Goal: Download file/media

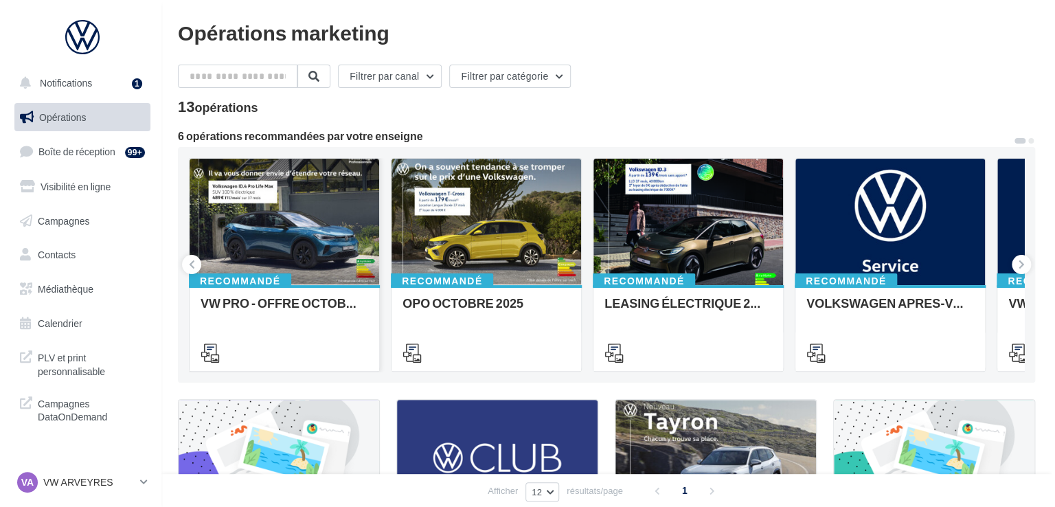
scroll to position [41, 0]
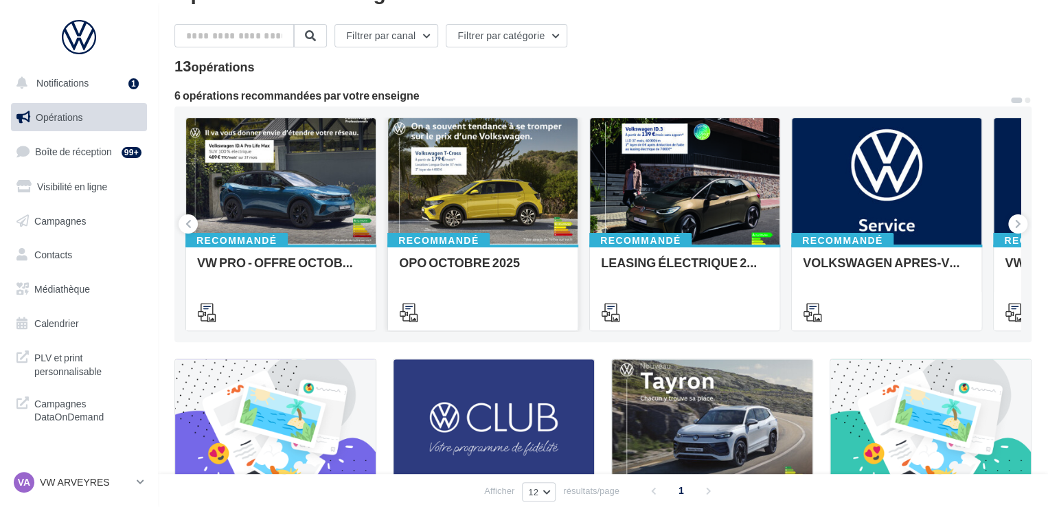
click at [508, 181] on div at bounding box center [483, 182] width 190 height 128
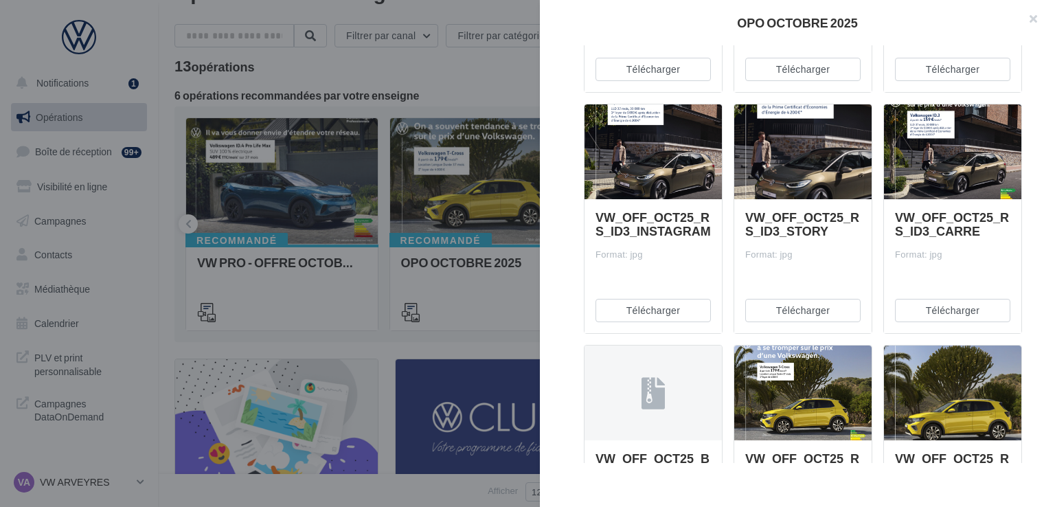
scroll to position [411, 0]
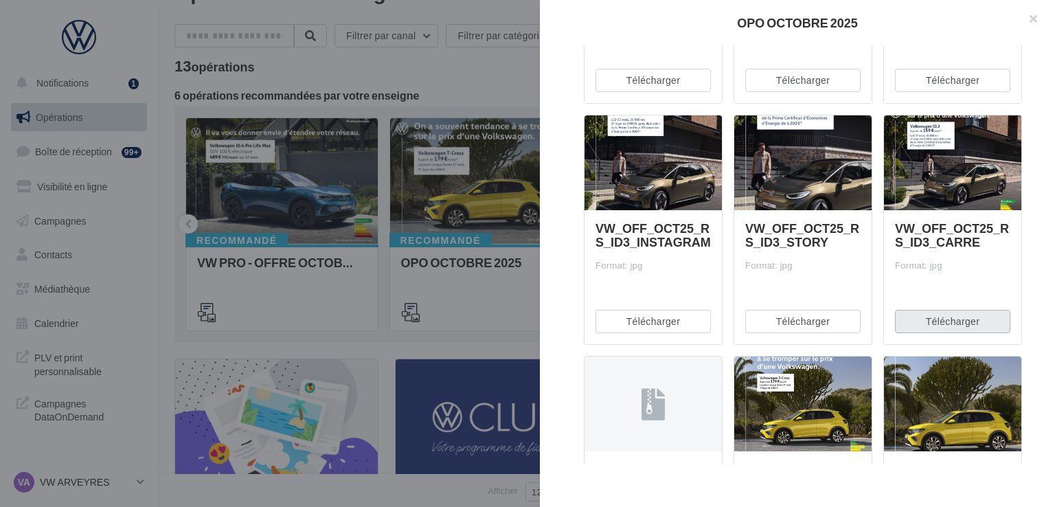
click at [972, 321] on button "Télécharger" at bounding box center [952, 321] width 115 height 23
click at [822, 315] on button "Télécharger" at bounding box center [802, 321] width 115 height 23
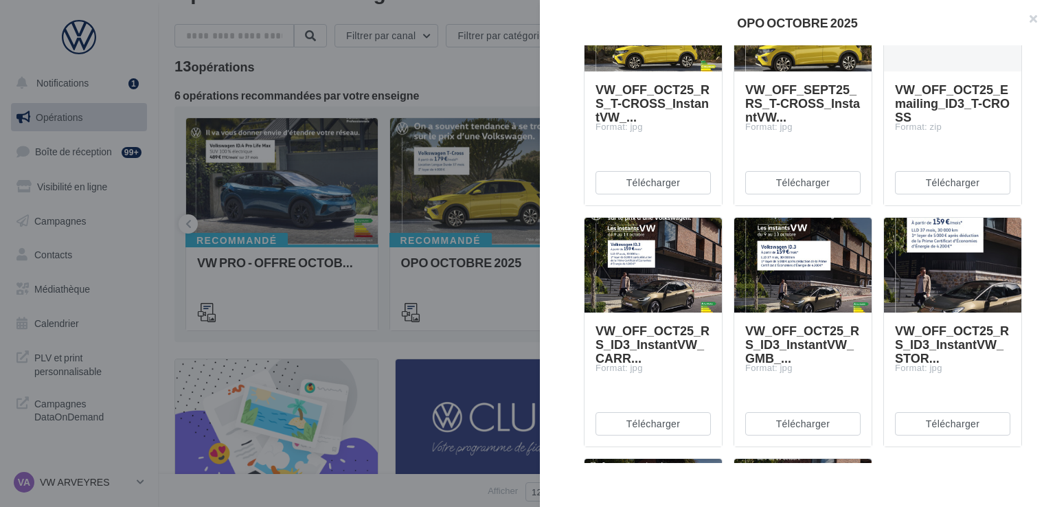
scroll to position [1513, 0]
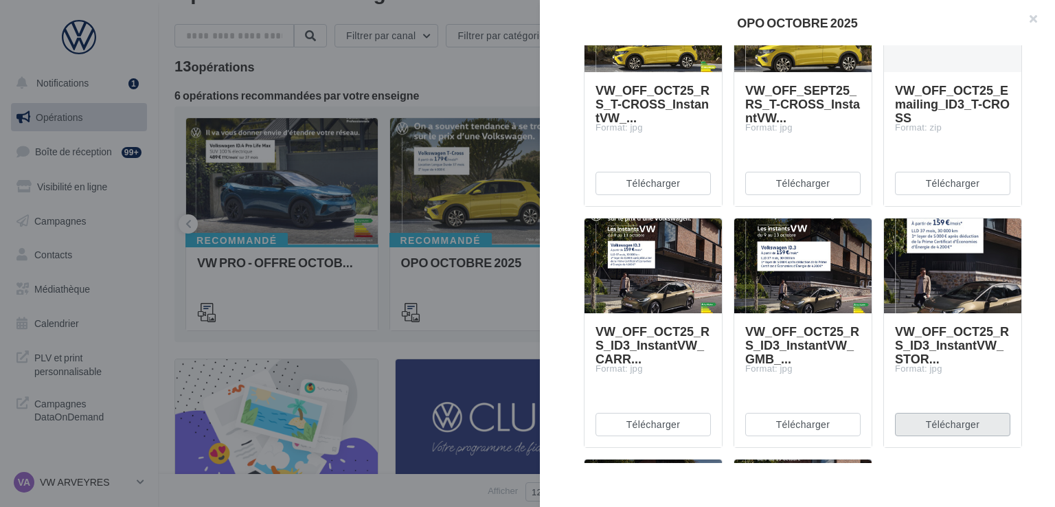
click at [940, 418] on button "Télécharger" at bounding box center [952, 424] width 115 height 23
click at [954, 422] on button "Télécharger" at bounding box center [952, 424] width 115 height 23
click at [632, 429] on button "Télécharger" at bounding box center [653, 424] width 115 height 23
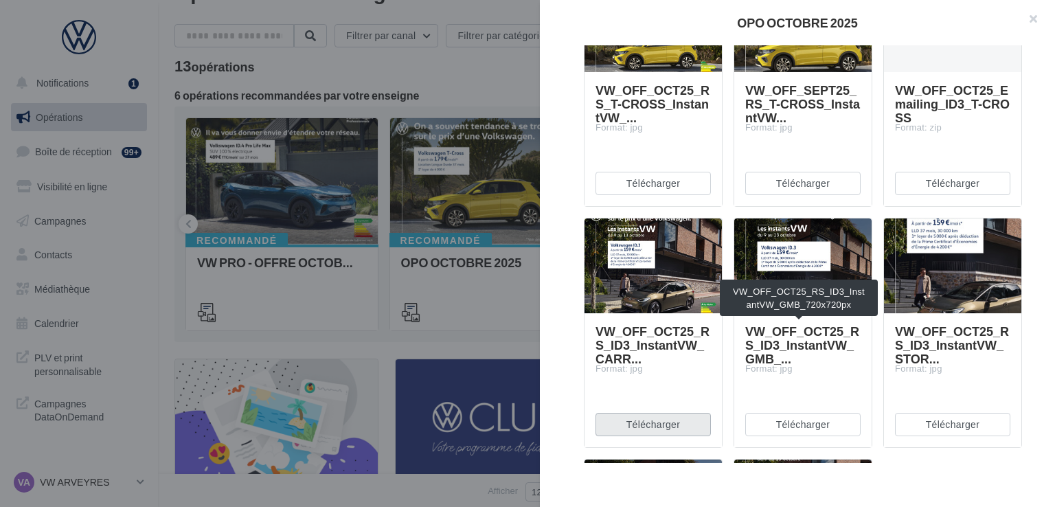
scroll to position [1760, 0]
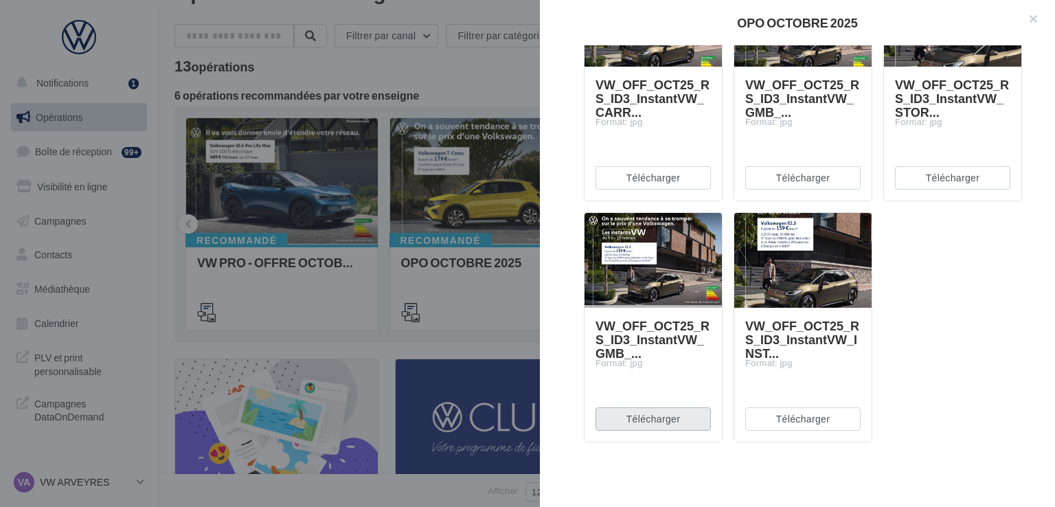
click at [655, 424] on button "Télécharger" at bounding box center [653, 418] width 115 height 23
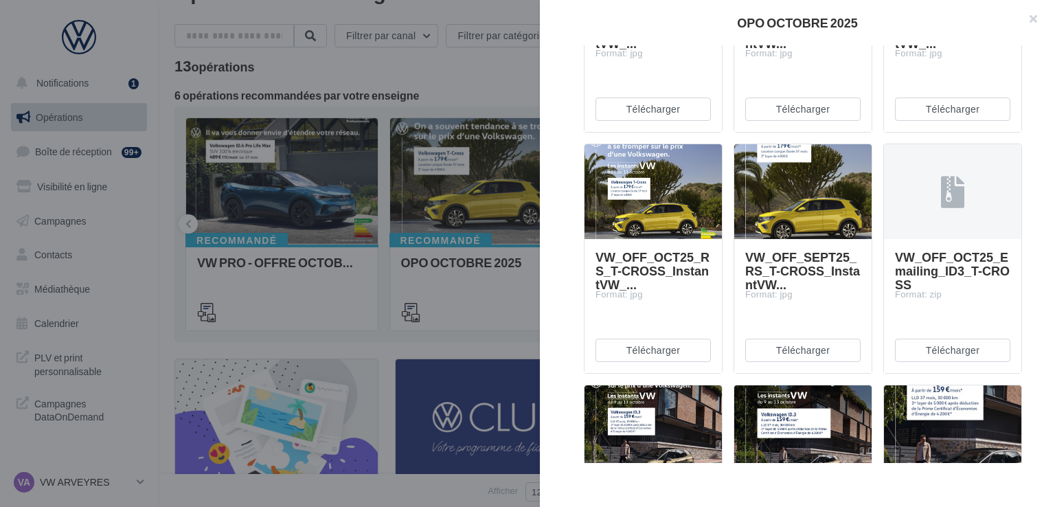
scroll to position [1314, 0]
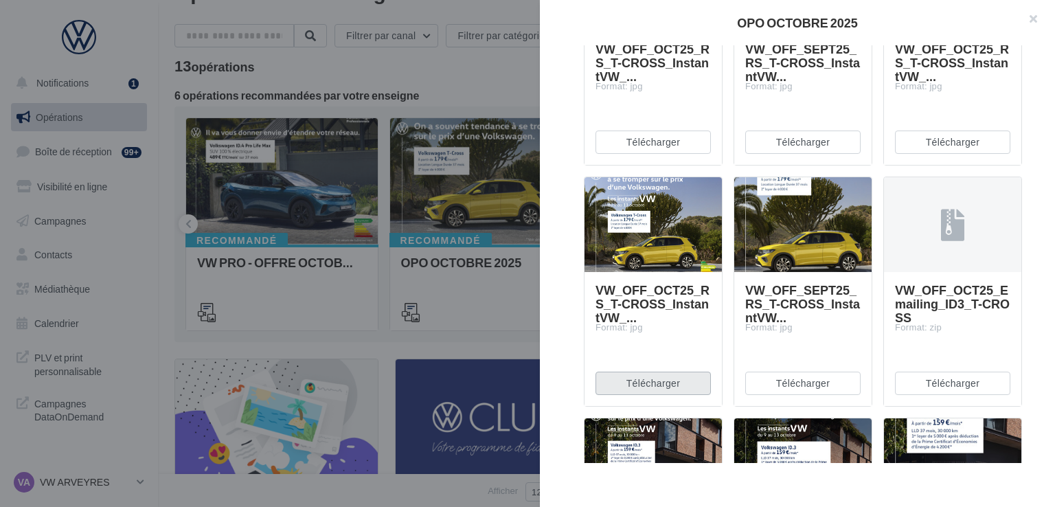
click at [656, 381] on button "Télécharger" at bounding box center [653, 383] width 115 height 23
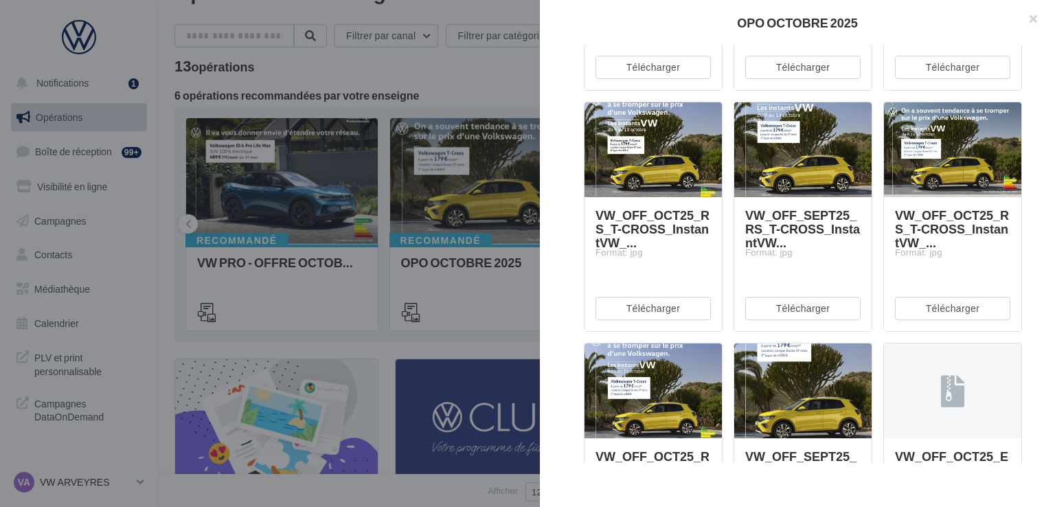
scroll to position [1147, 0]
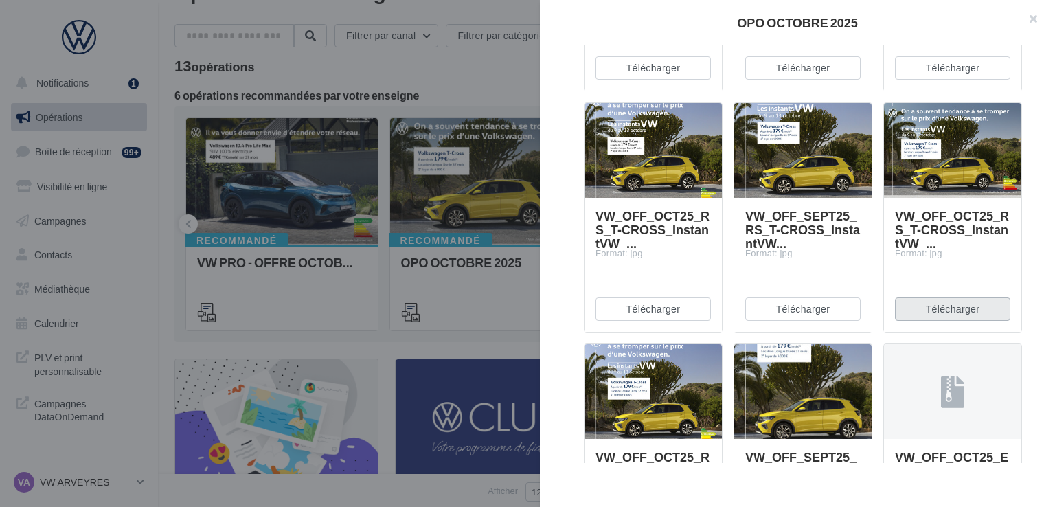
click at [939, 311] on button "Télécharger" at bounding box center [952, 308] width 115 height 23
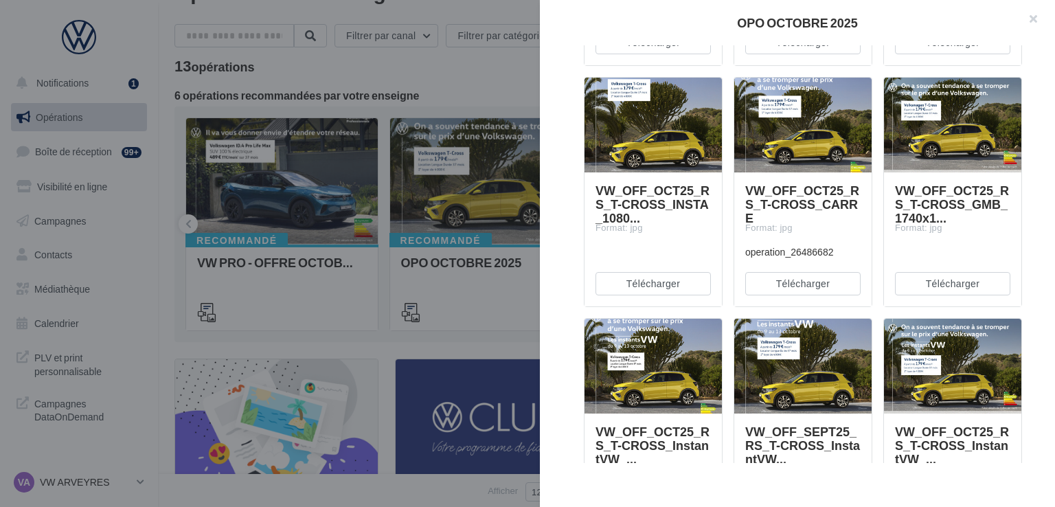
scroll to position [930, 0]
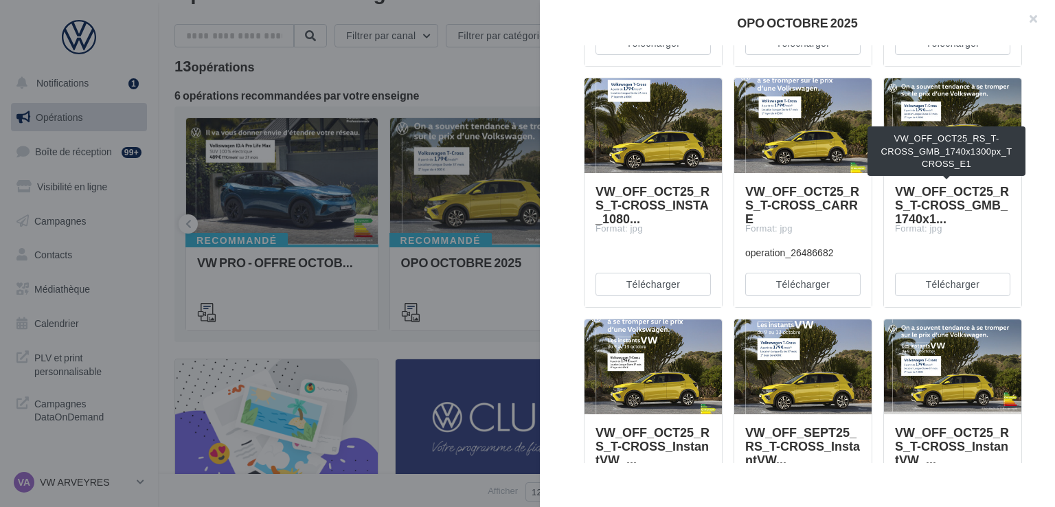
click at [1001, 213] on span "VW_OFF_OCT25_RS_T-CROSS_GMB_1740x1..." at bounding box center [952, 204] width 115 height 41
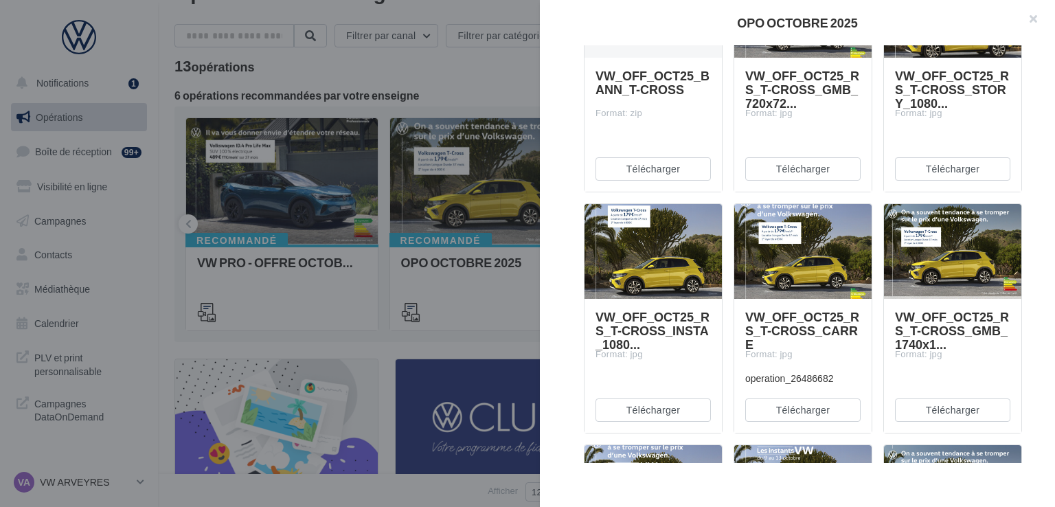
scroll to position [721, 0]
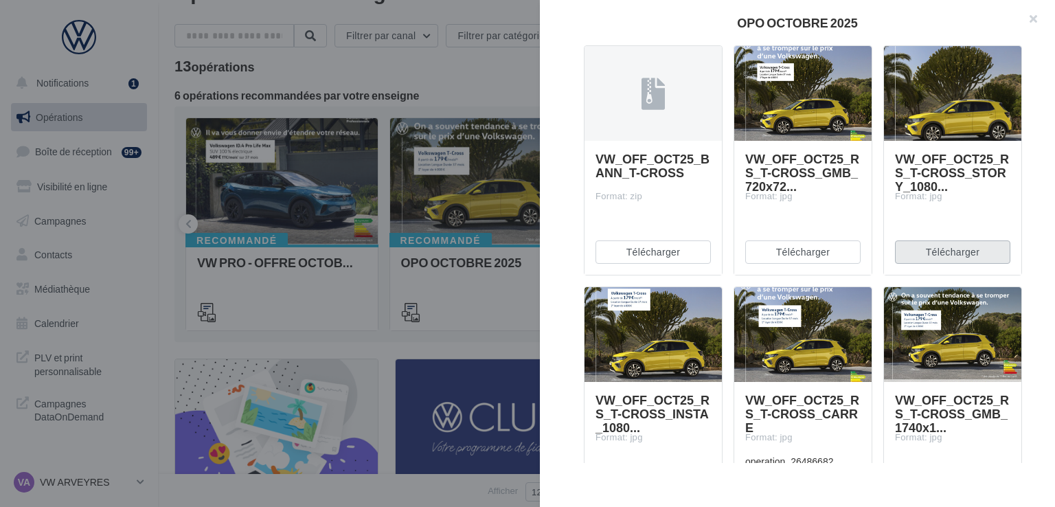
click at [947, 256] on button "Télécharger" at bounding box center [952, 251] width 115 height 23
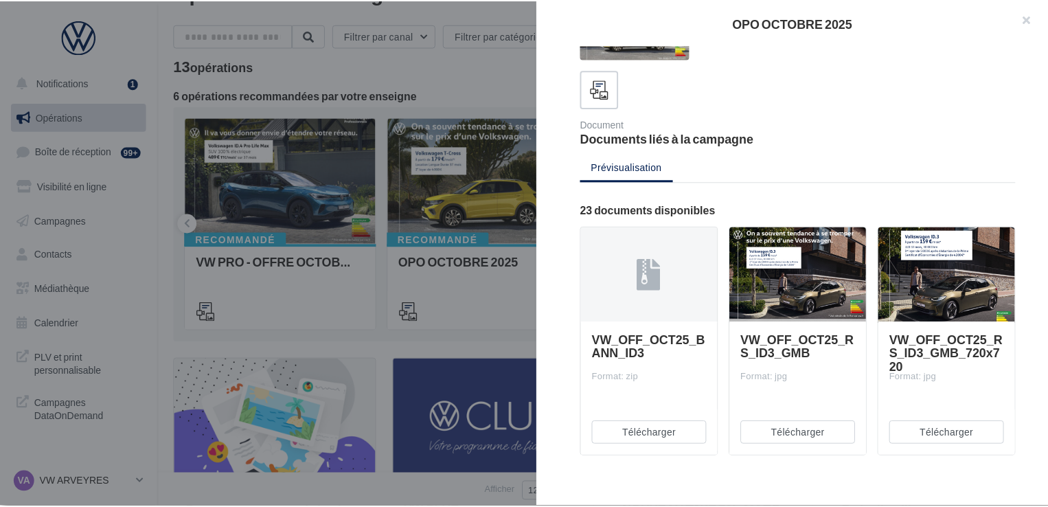
scroll to position [58, 0]
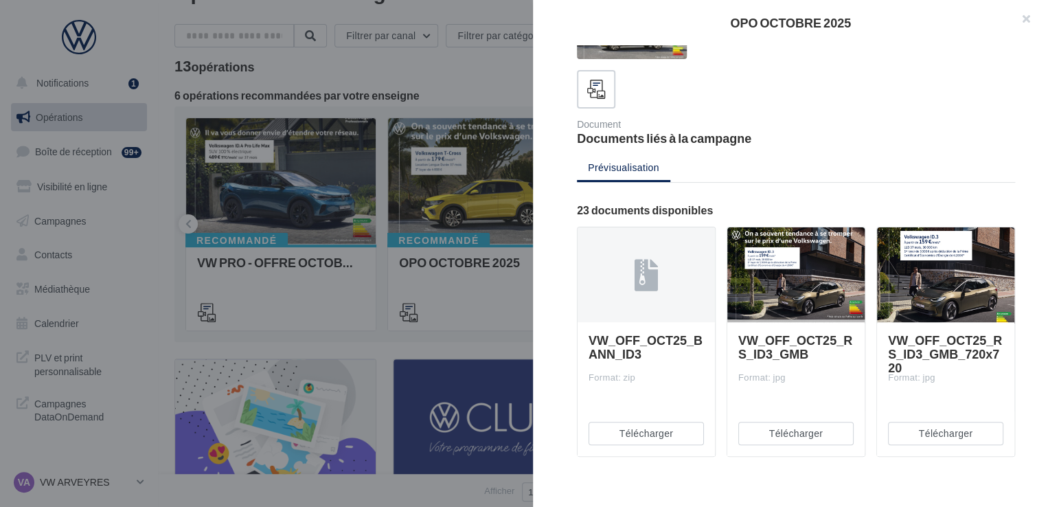
click at [495, 88] on div at bounding box center [524, 253] width 1048 height 507
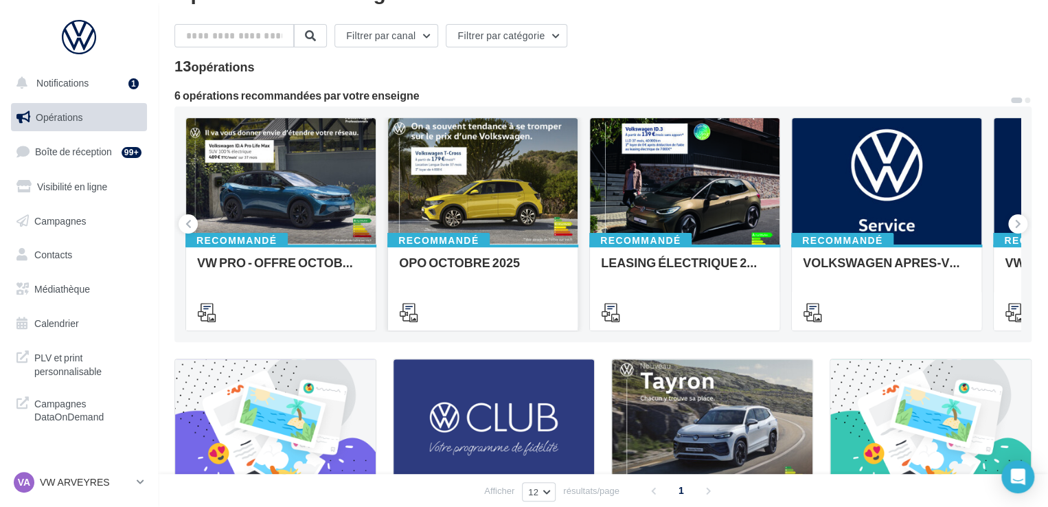
click at [456, 187] on div at bounding box center [483, 182] width 190 height 128
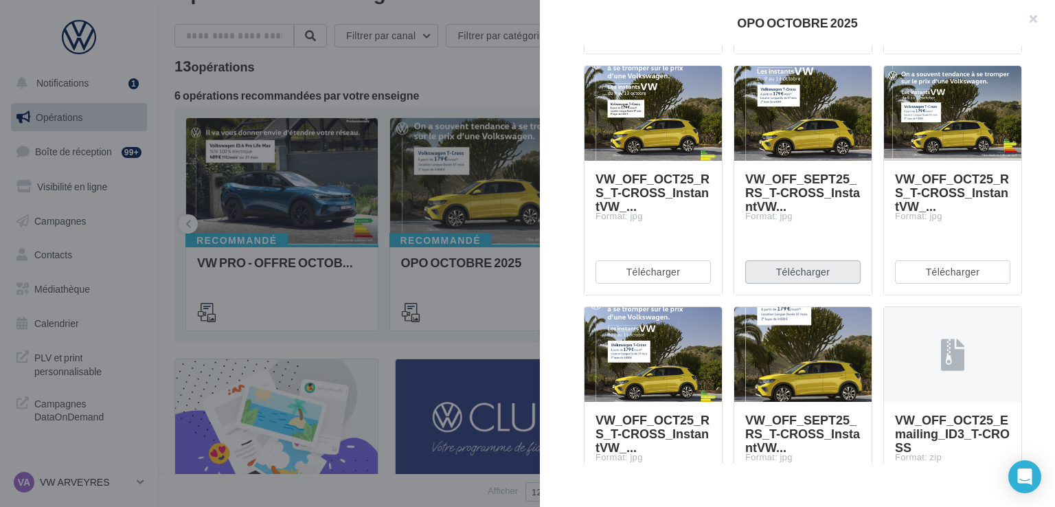
scroll to position [1083, 0]
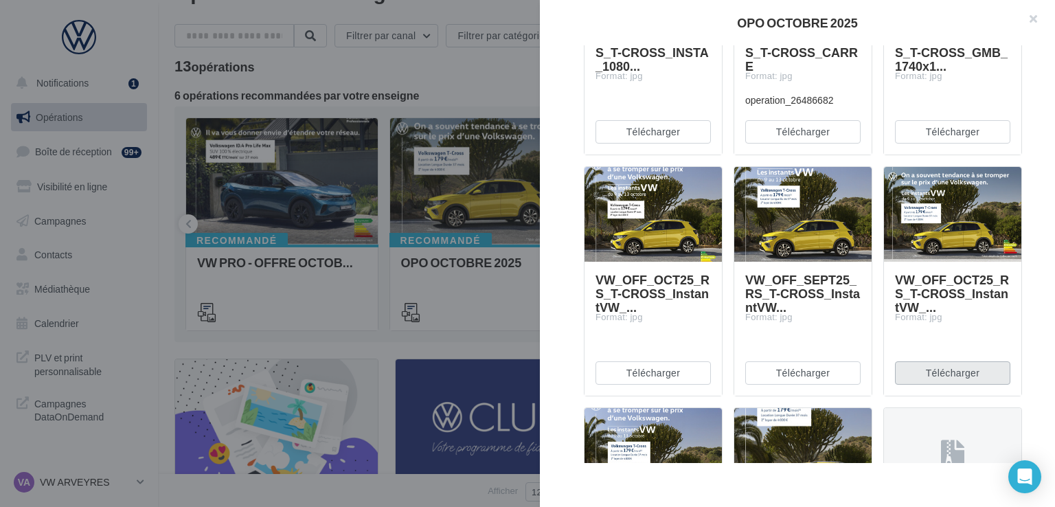
click at [947, 372] on button "Télécharger" at bounding box center [952, 372] width 115 height 23
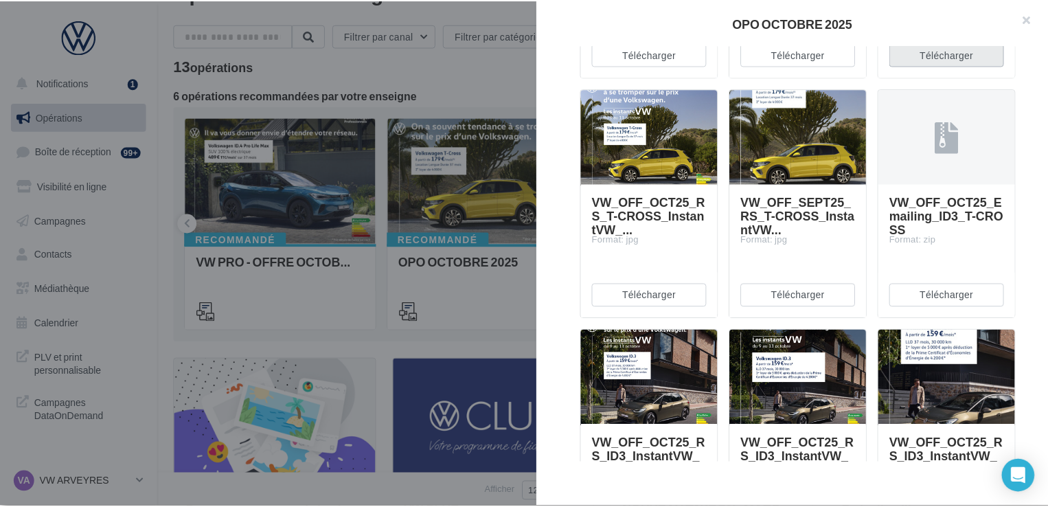
scroll to position [1406, 0]
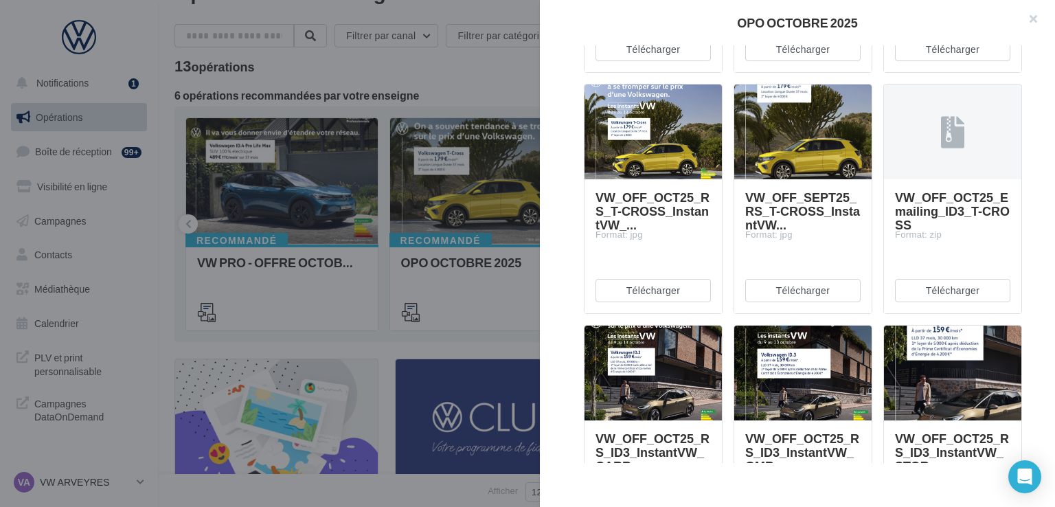
click at [497, 171] on div at bounding box center [527, 253] width 1055 height 507
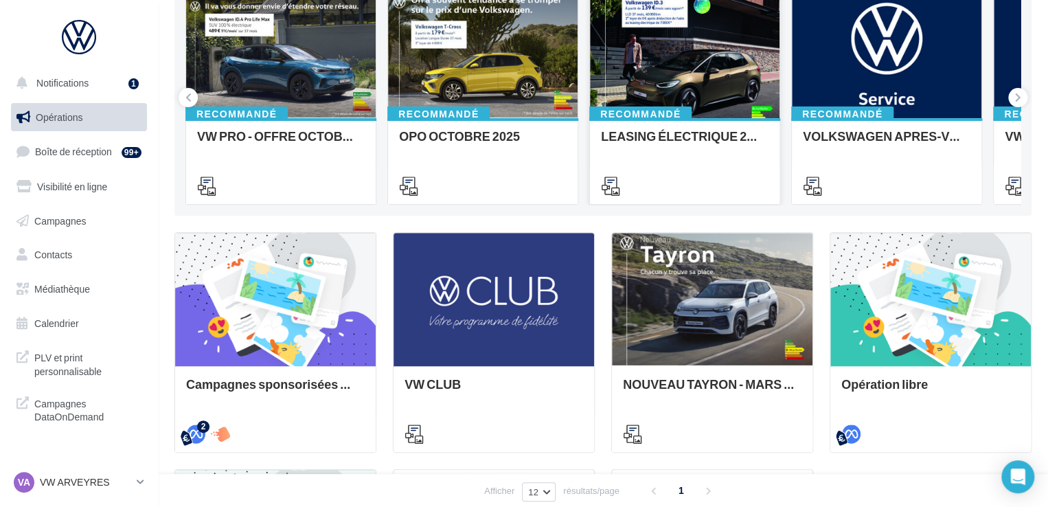
scroll to position [0, 0]
